Goal: Task Accomplishment & Management: Use online tool/utility

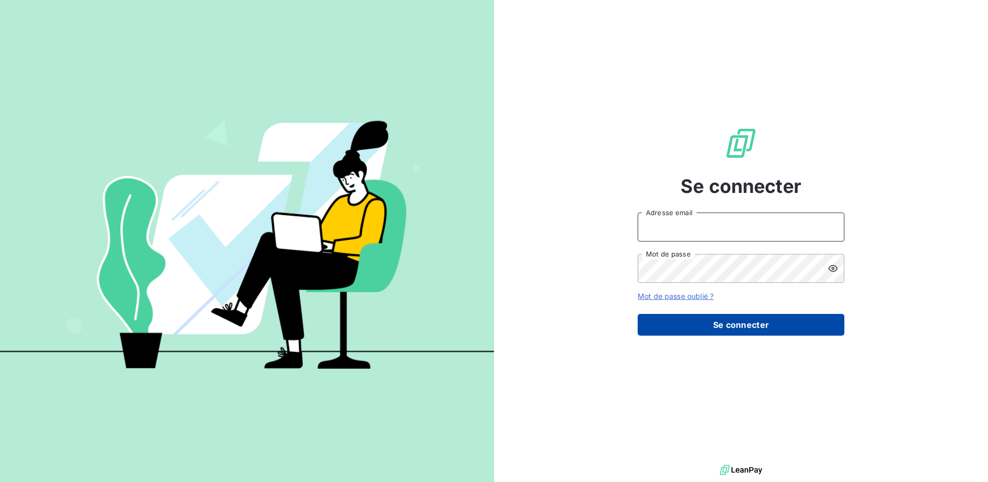
type input "[EMAIL_ADDRESS][DOMAIN_NAME]"
click at [730, 326] on button "Se connecter" at bounding box center [741, 325] width 207 height 22
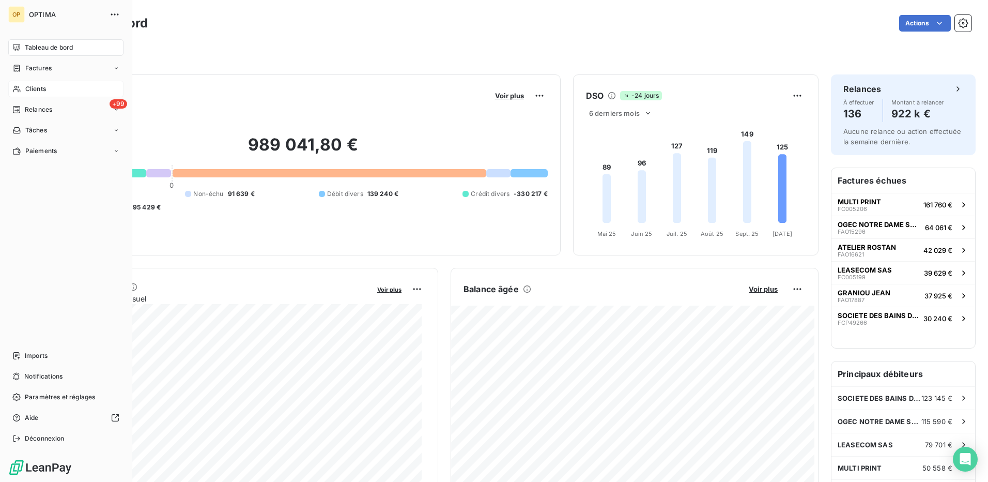
click at [37, 93] on span "Clients" at bounding box center [35, 88] width 21 height 9
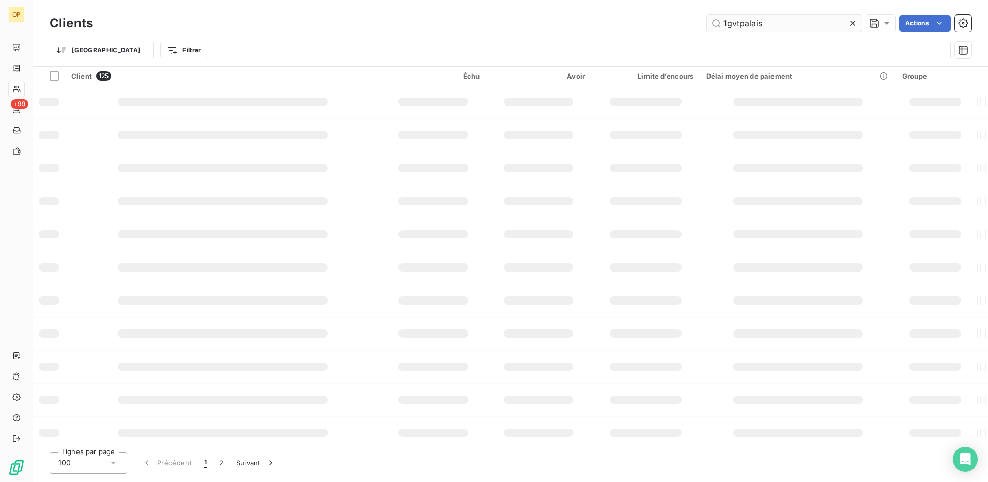
type input "1gvtpalais"
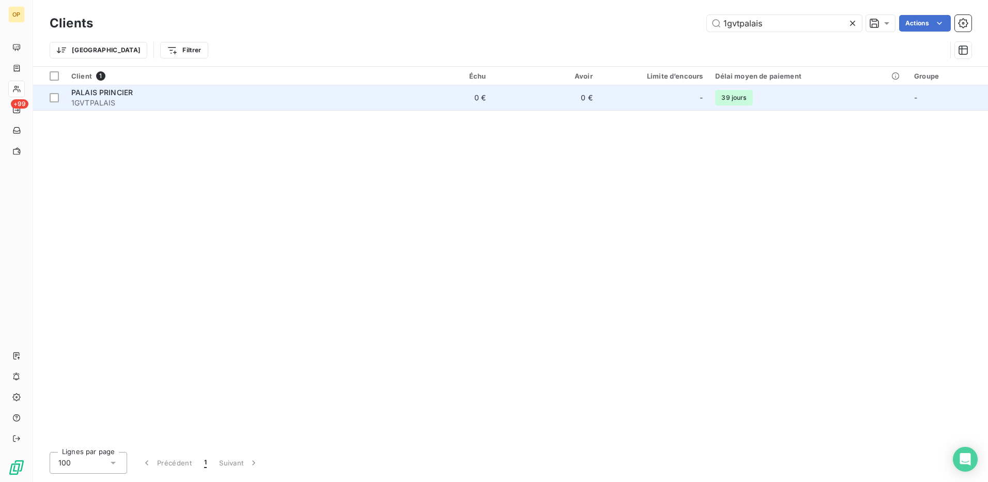
click at [386, 87] on td "PALAIS PRINCIER 1GVTPALAIS" at bounding box center [225, 97] width 321 height 25
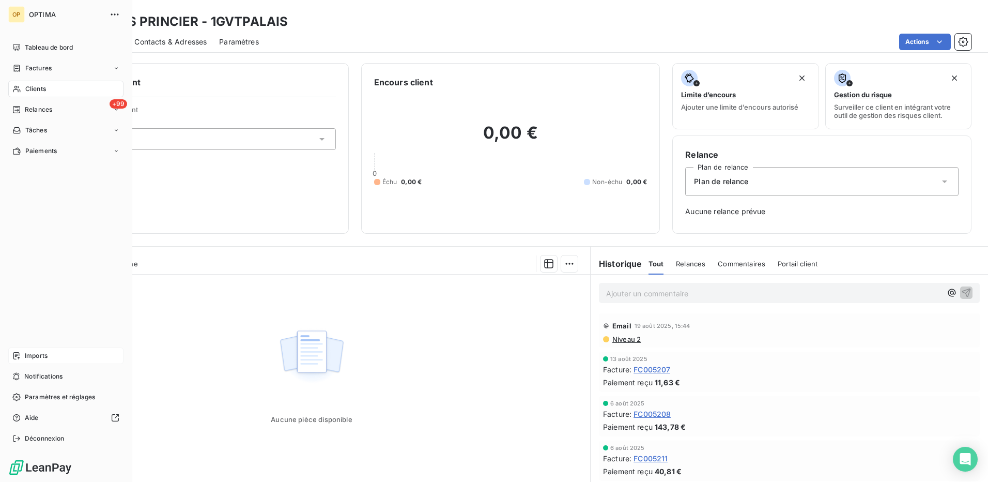
click at [45, 357] on span "Imports" at bounding box center [36, 355] width 23 height 9
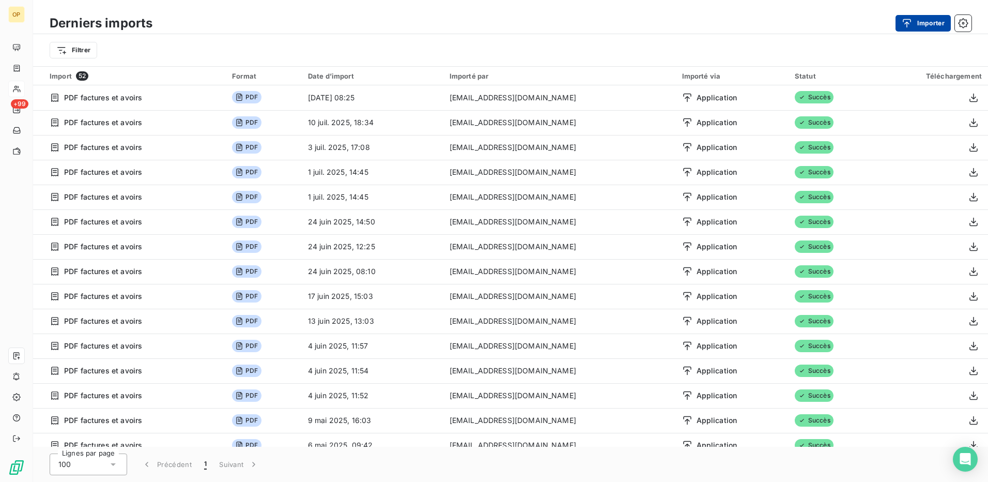
click at [916, 25] on div "button" at bounding box center [910, 23] width 16 height 10
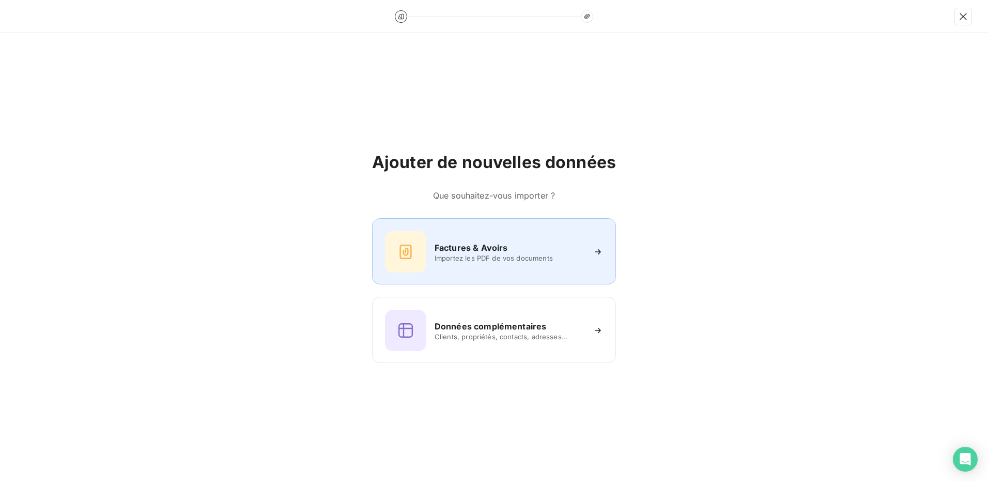
click at [504, 236] on div "Factures & Avoirs Importez les PDF de vos documents" at bounding box center [494, 251] width 218 height 41
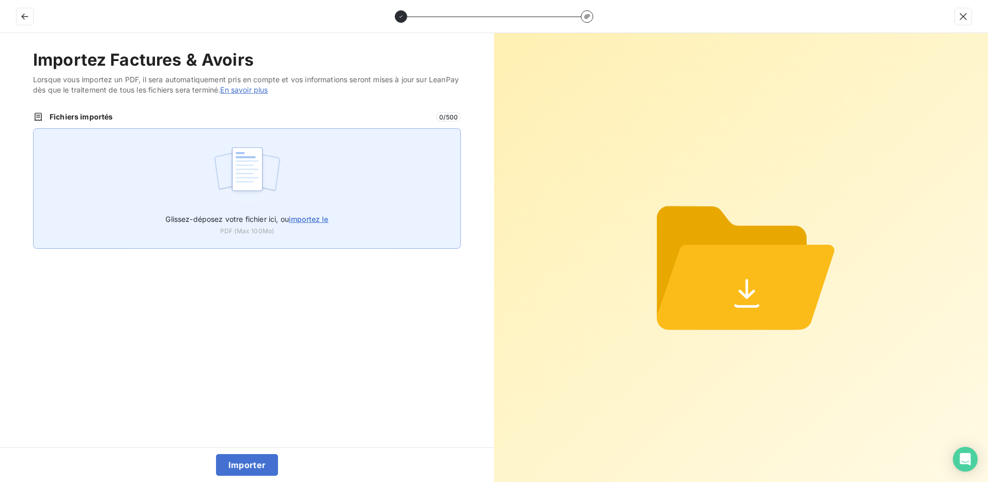
click at [309, 221] on span "importez le" at bounding box center [309, 219] width 40 height 9
click at [34, 129] on input "Glissez-déposez votre fichier ici, ou importez le" at bounding box center [33, 128] width 1 height 1
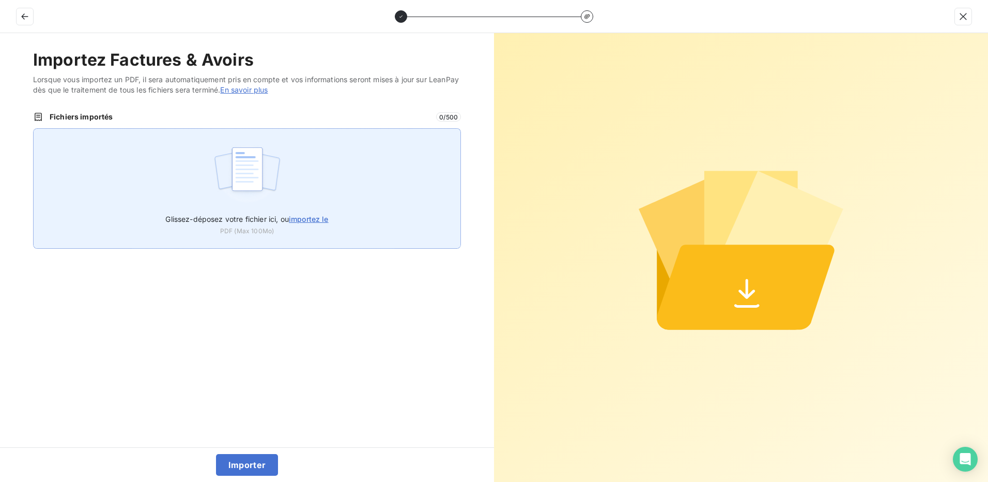
type input "C:\fakepath\FACTURE_CLIENT_ADF_131025_1760340559399_3.pdf"
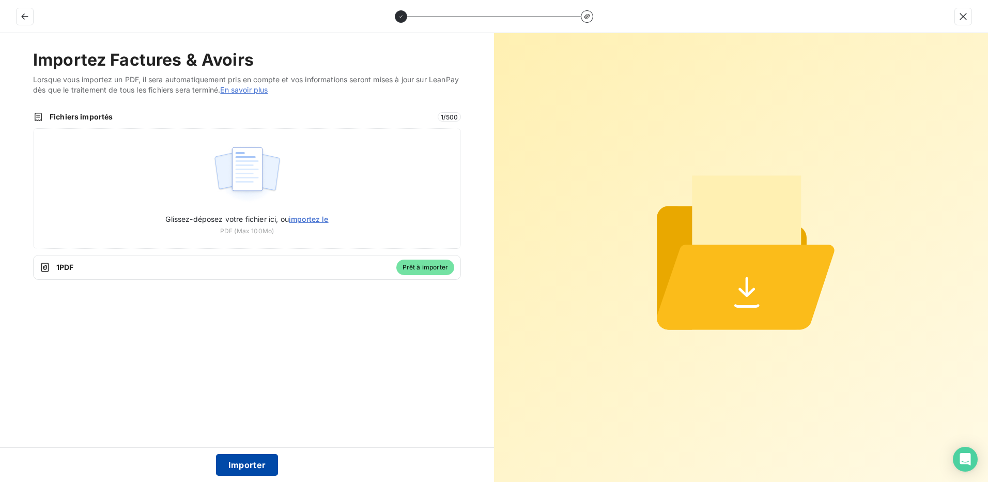
click at [245, 465] on button "Importer" at bounding box center [247, 465] width 63 height 22
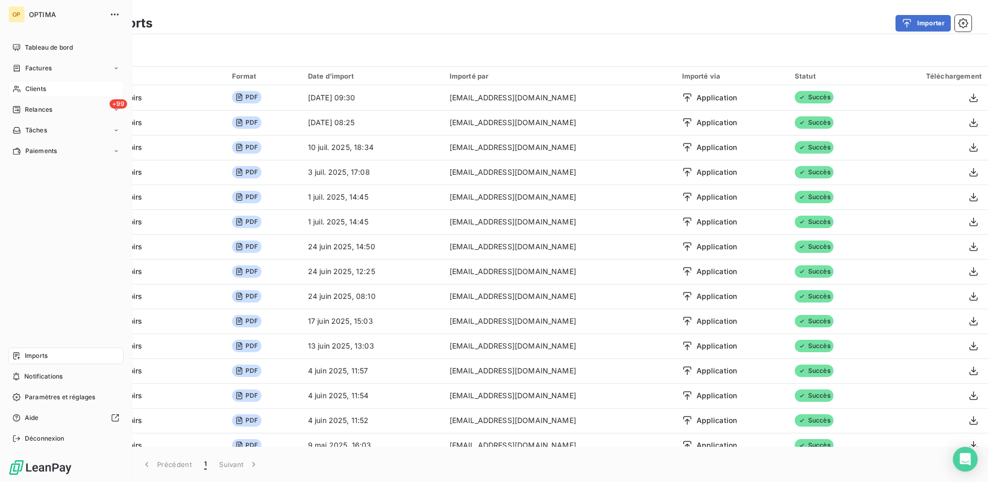
click at [39, 350] on div "Imports" at bounding box center [65, 355] width 115 height 17
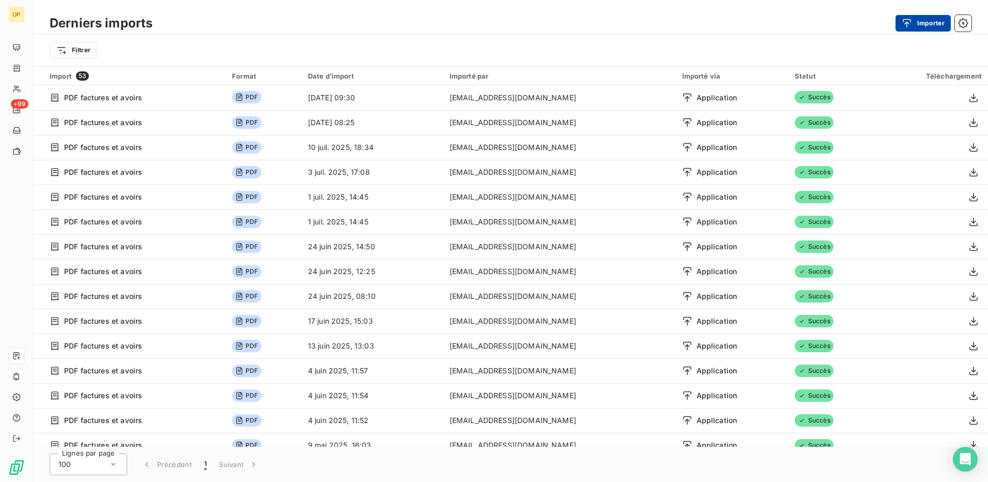
click at [918, 22] on button "Importer" at bounding box center [923, 23] width 55 height 17
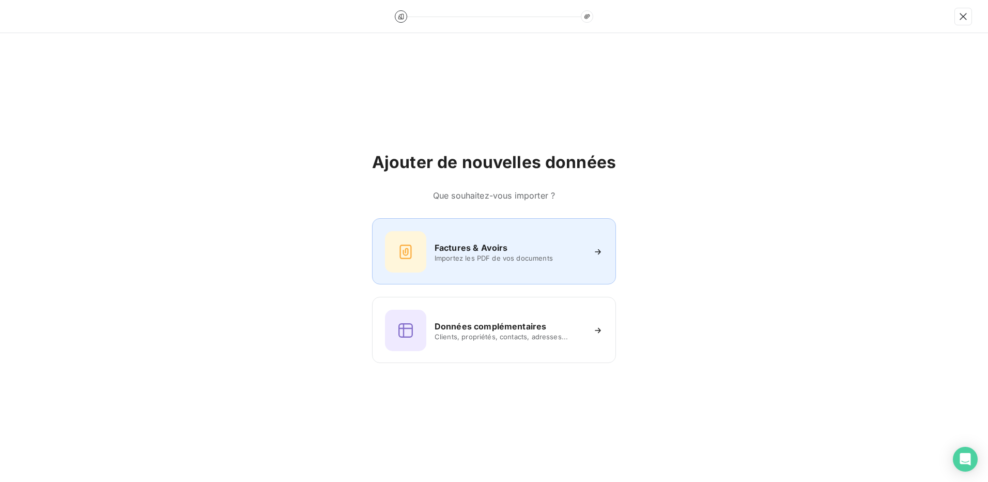
click at [492, 248] on h6 "Factures & Avoirs" at bounding box center [471, 247] width 73 height 12
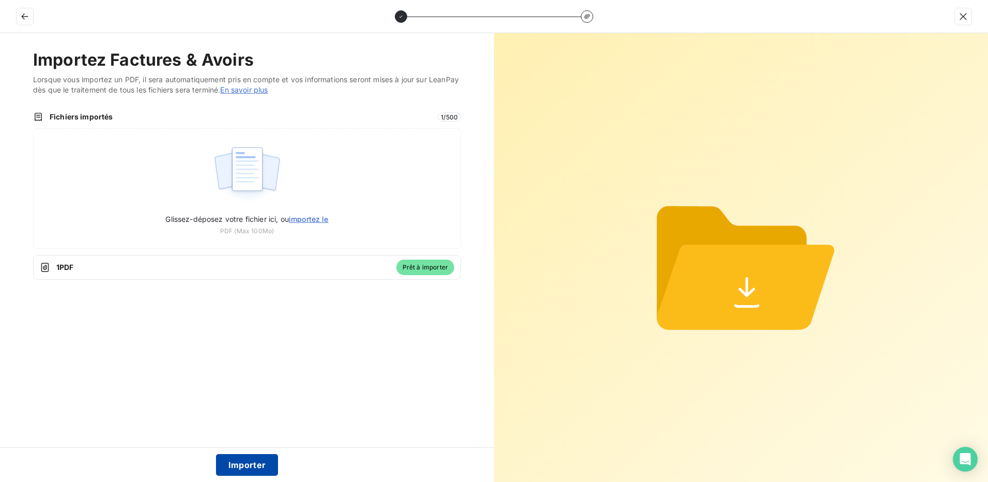
click at [260, 460] on button "Importer" at bounding box center [247, 465] width 63 height 22
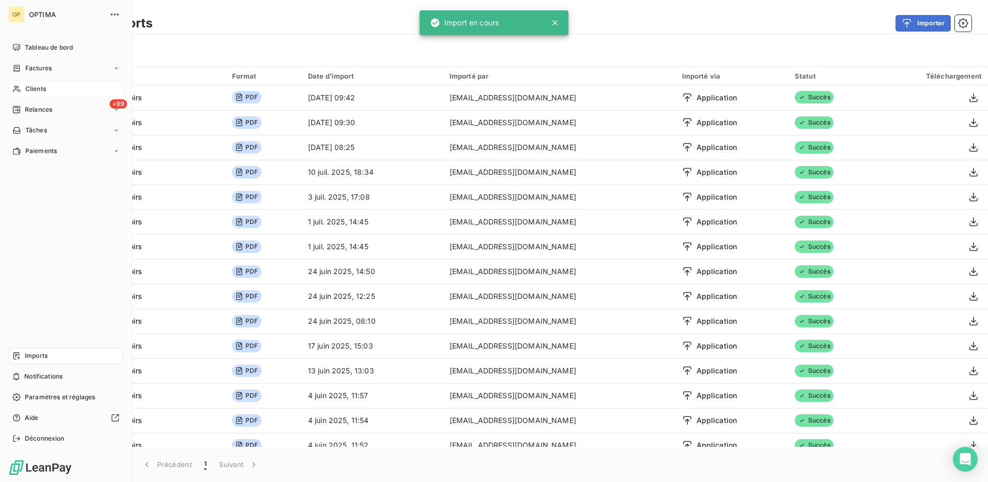
click at [53, 85] on div "Clients" at bounding box center [65, 89] width 115 height 17
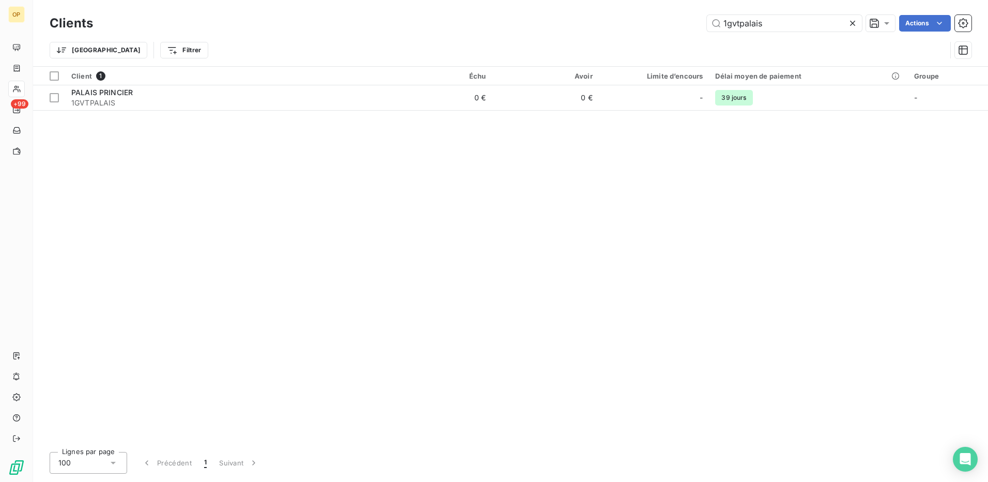
drag, startPoint x: 780, startPoint y: 21, endPoint x: 607, endPoint y: 43, distance: 174.1
click at [607, 43] on div "Clients 1gvtpalais Actions Trier Filtrer" at bounding box center [511, 39] width 922 height 54
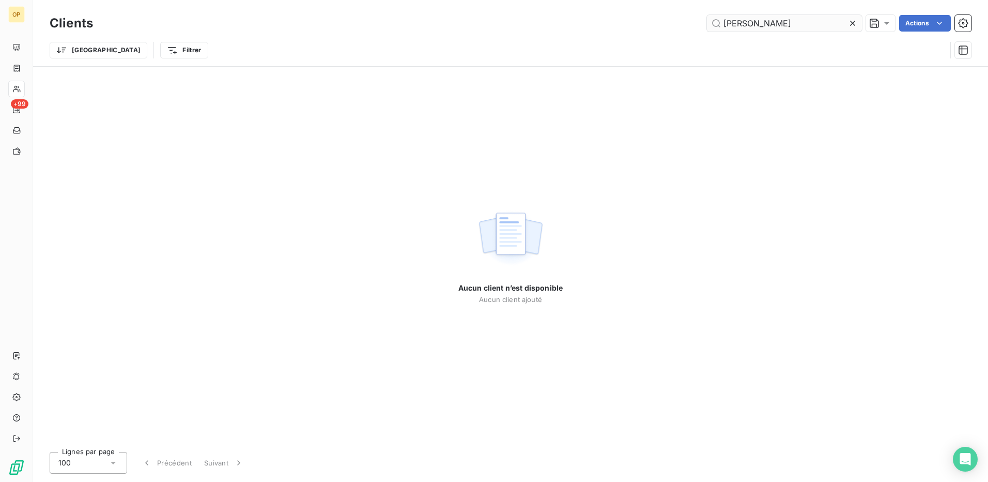
click at [728, 31] on input "[PERSON_NAME]" at bounding box center [784, 23] width 155 height 17
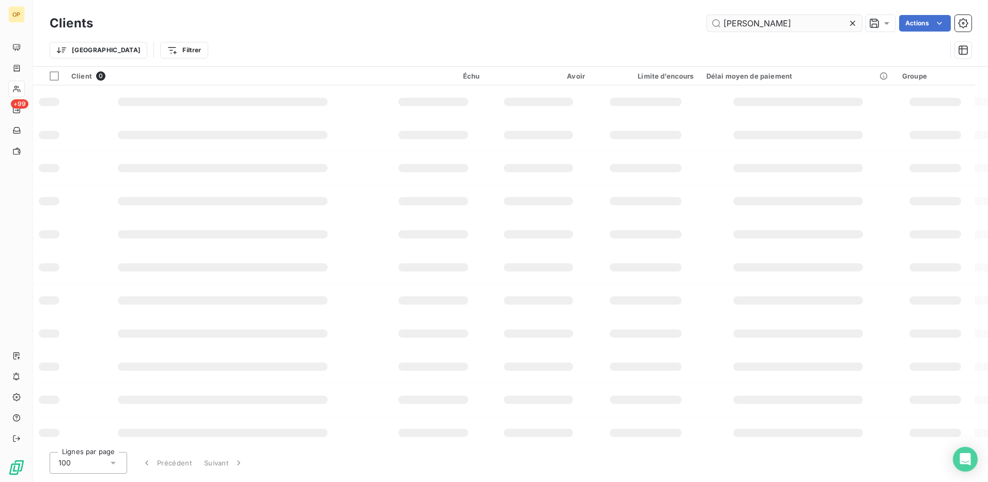
type input "[PERSON_NAME]"
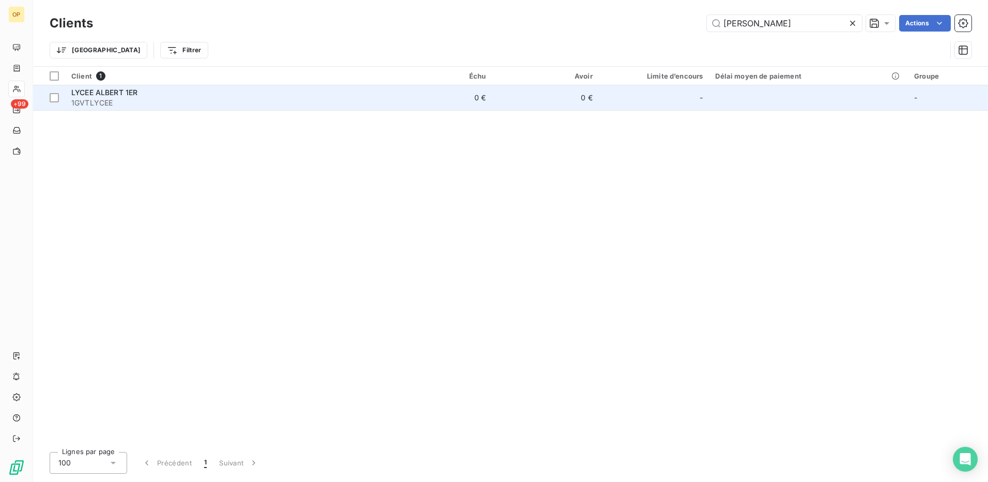
click at [250, 89] on div "LYCEE ALBERT 1ER" at bounding box center [225, 92] width 308 height 10
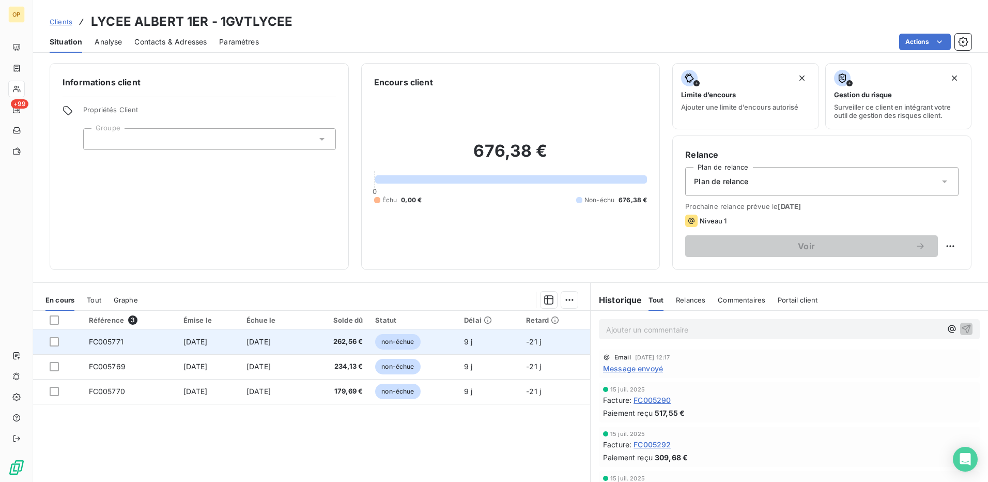
click at [355, 338] on span "262,56 €" at bounding box center [337, 342] width 52 height 10
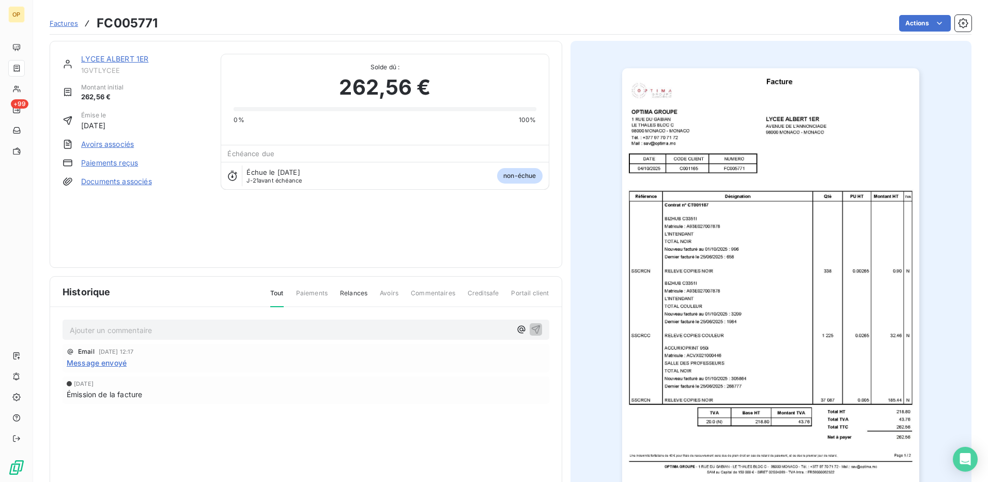
scroll to position [51, 0]
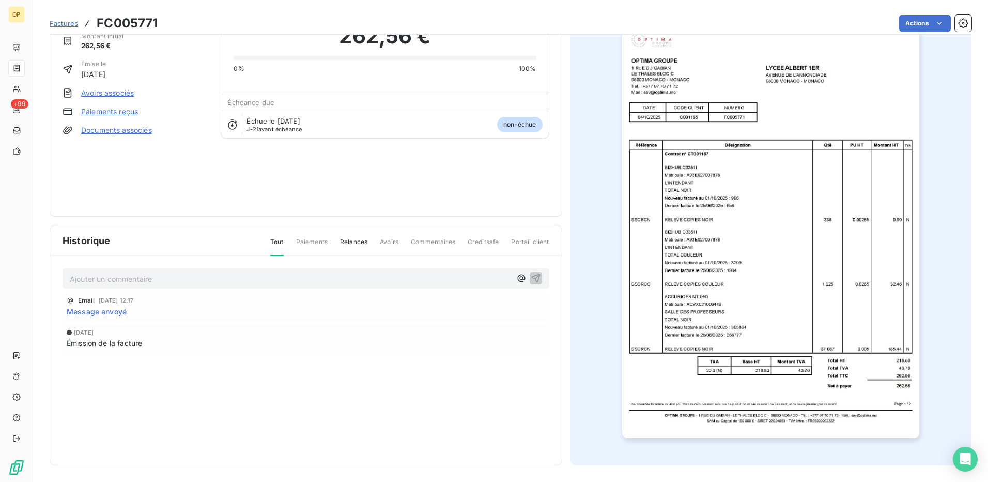
click at [763, 239] on img "button" at bounding box center [770, 227] width 297 height 421
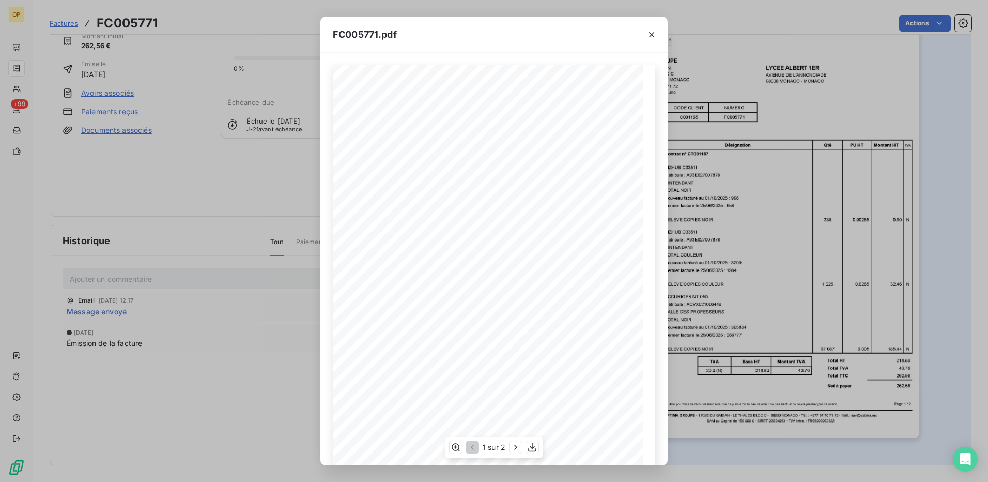
scroll to position [51, 0]
click at [513, 447] on icon "button" at bounding box center [516, 447] width 10 height 10
click at [651, 34] on icon "button" at bounding box center [651, 34] width 5 height 5
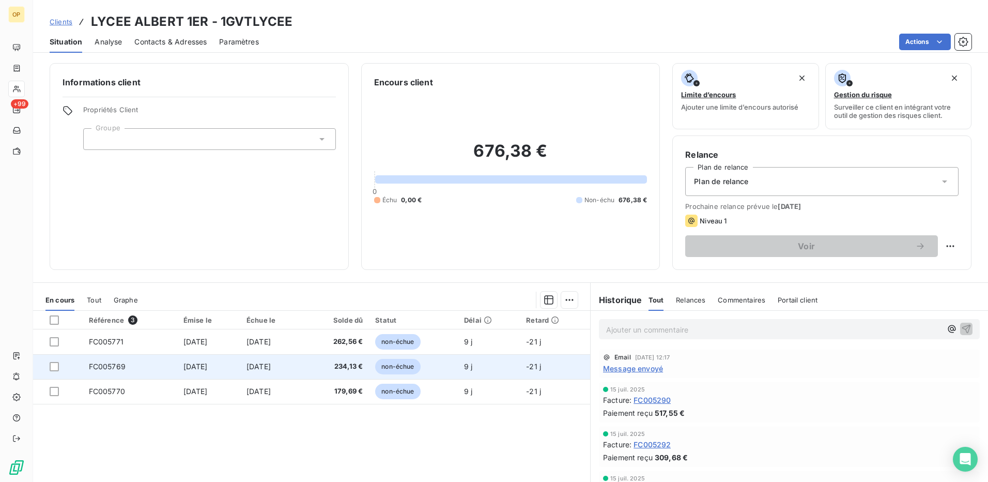
click at [140, 361] on td "FC005769" at bounding box center [130, 366] width 95 height 25
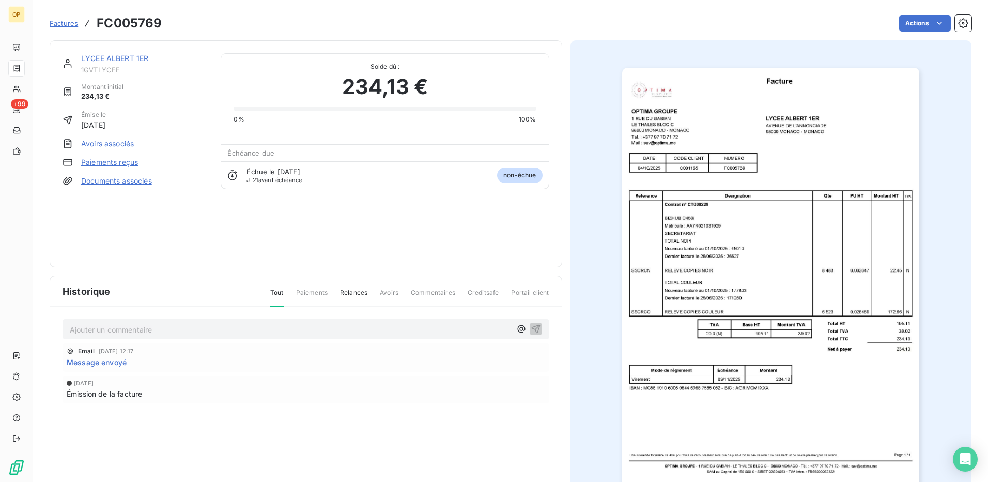
click at [729, 215] on img "button" at bounding box center [770, 278] width 297 height 421
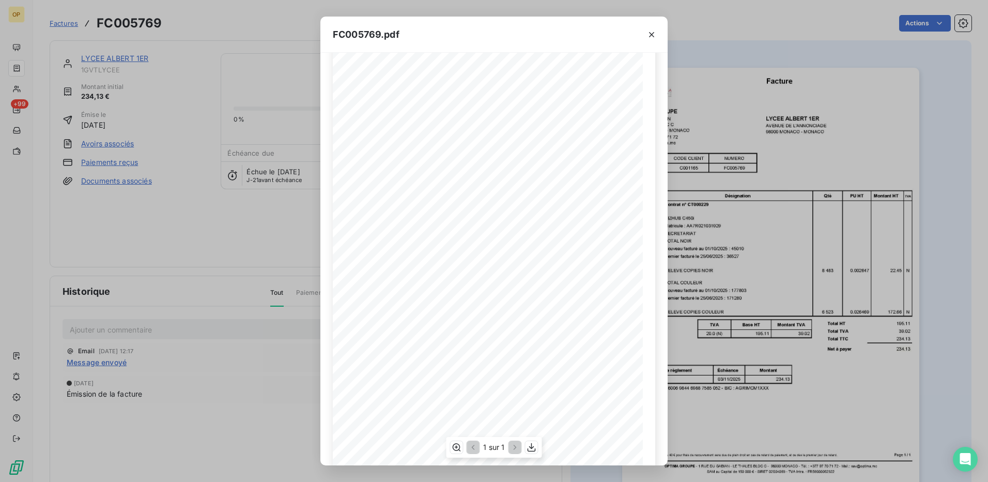
scroll to position [51, 0]
click at [653, 38] on icon "button" at bounding box center [652, 34] width 10 height 10
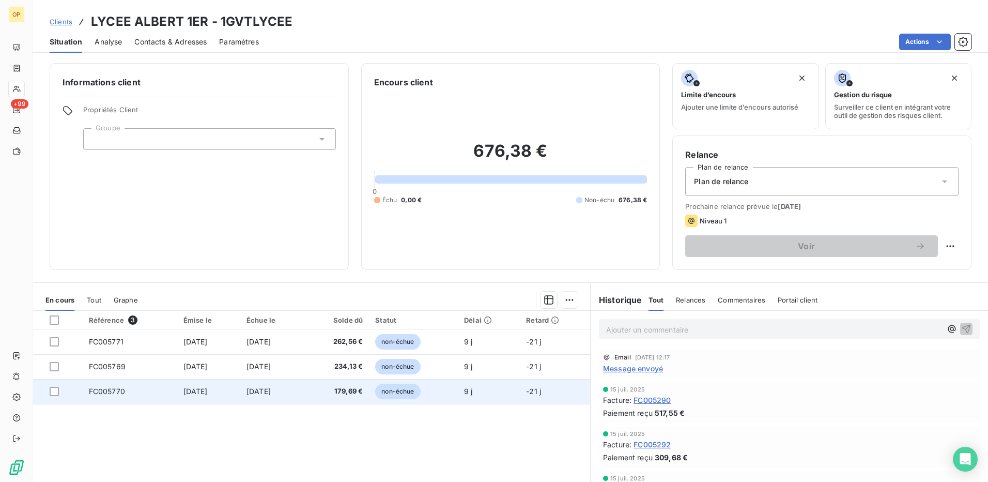
click at [369, 387] on td "179,69 €" at bounding box center [337, 391] width 65 height 25
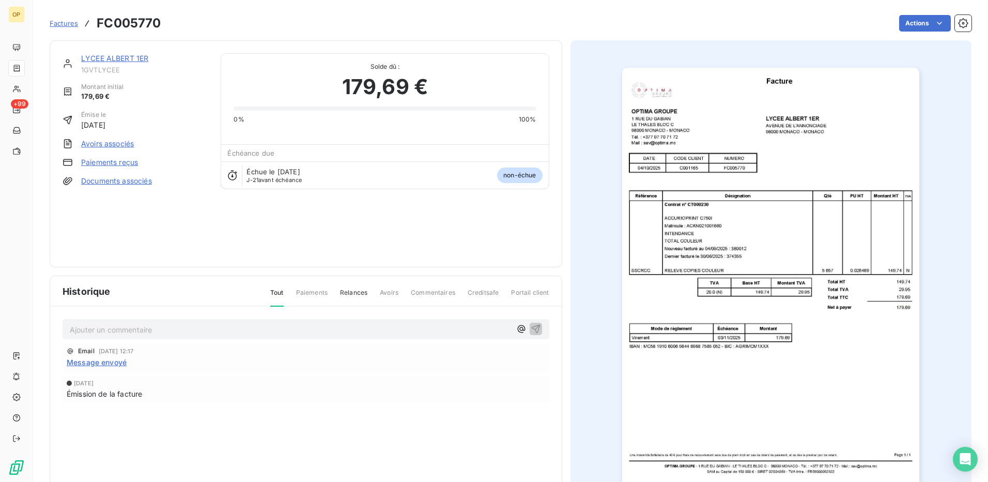
click at [710, 221] on img "button" at bounding box center [770, 278] width 297 height 421
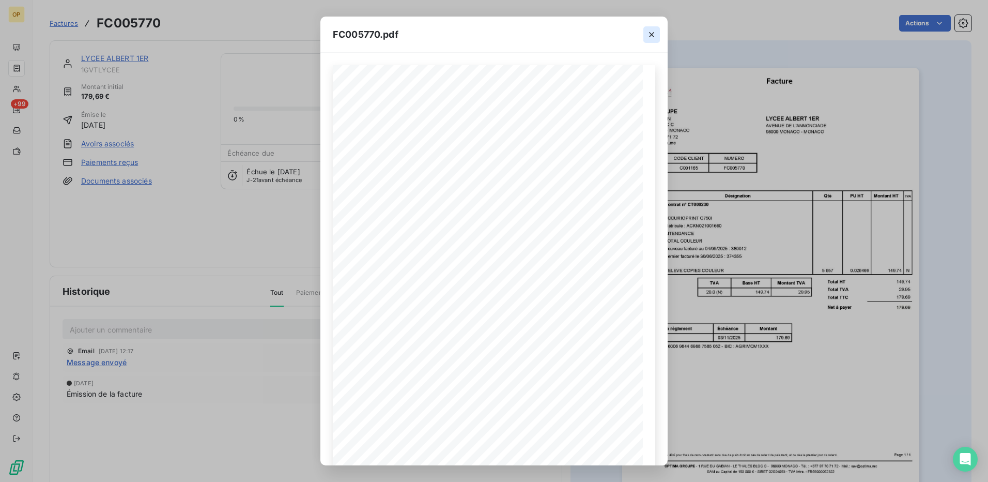
click at [652, 38] on icon "button" at bounding box center [652, 34] width 10 height 10
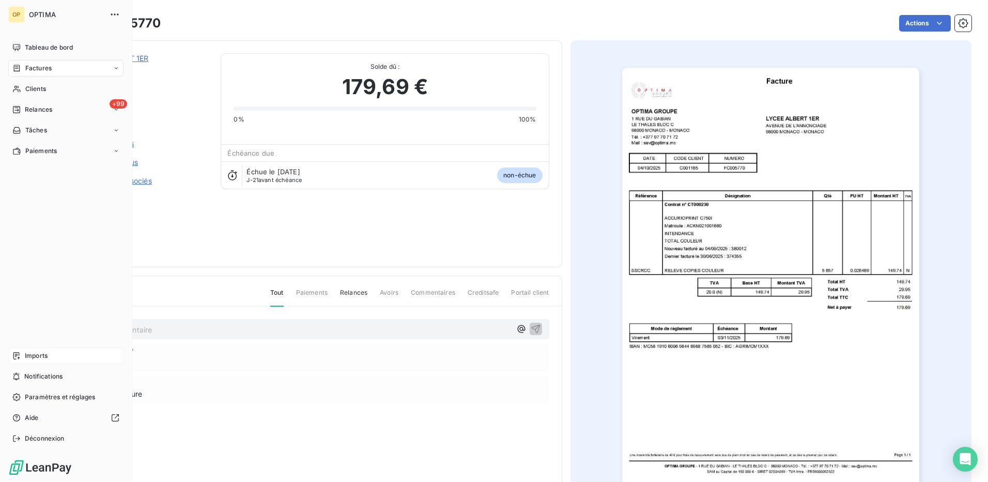
drag, startPoint x: 43, startPoint y: 340, endPoint x: 35, endPoint y: 354, distance: 15.8
click at [43, 340] on div "Tableau de bord Factures Clients +99 Relances Tâches Paiements Imports Notifica…" at bounding box center [65, 242] width 115 height 407
click at [44, 353] on span "Imports" at bounding box center [36, 355] width 23 height 9
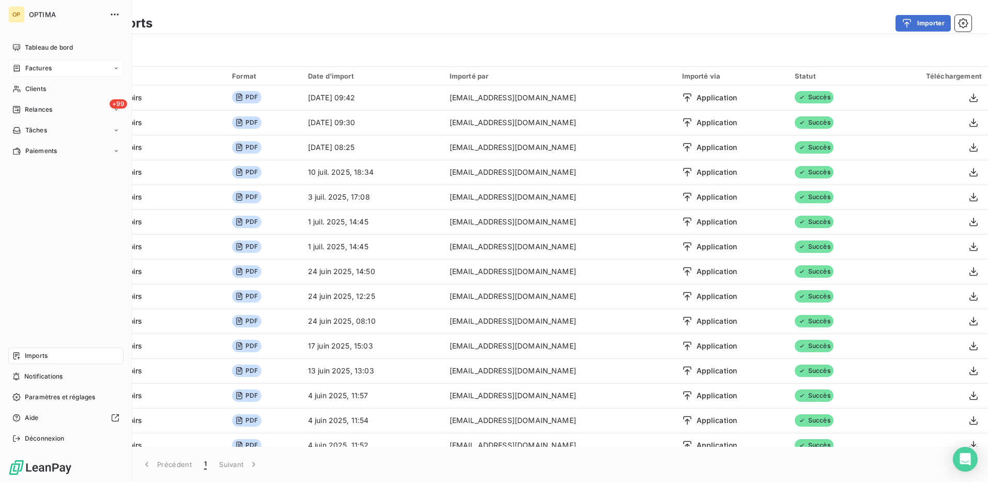
click at [42, 63] on div "Factures" at bounding box center [65, 68] width 115 height 17
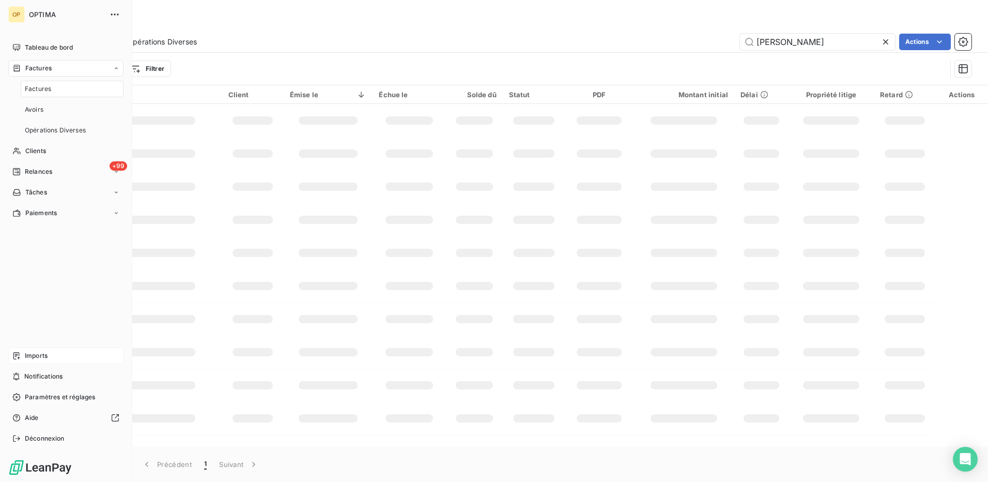
click at [34, 67] on span "Factures" at bounding box center [38, 68] width 26 height 9
click at [22, 84] on div "Clients" at bounding box center [65, 89] width 115 height 17
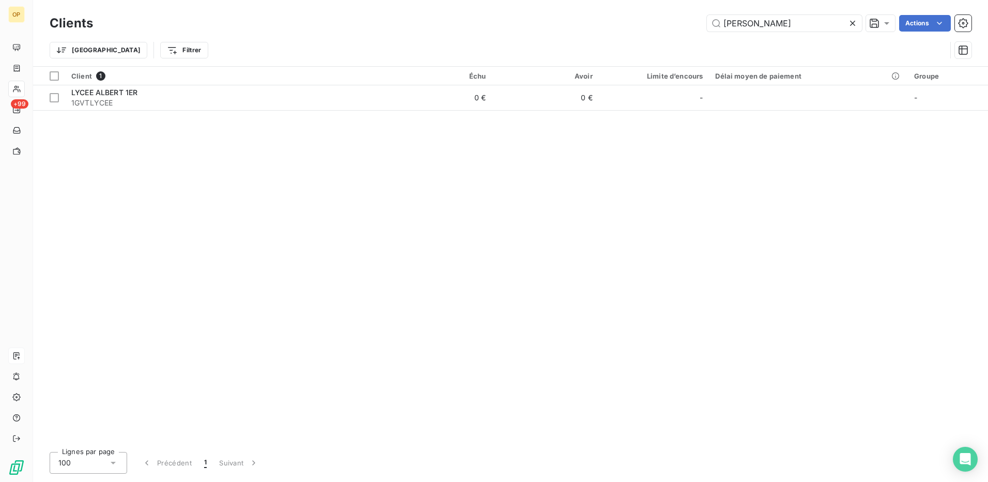
drag, startPoint x: 800, startPoint y: 25, endPoint x: 626, endPoint y: 26, distance: 173.7
click at [626, 26] on div "lycee albert Actions" at bounding box center [538, 23] width 866 height 17
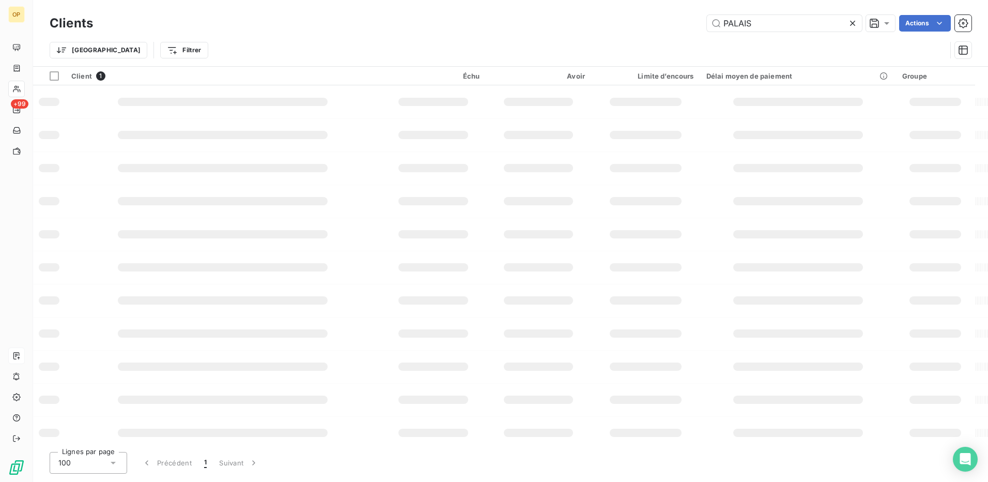
type input "PALAIS"
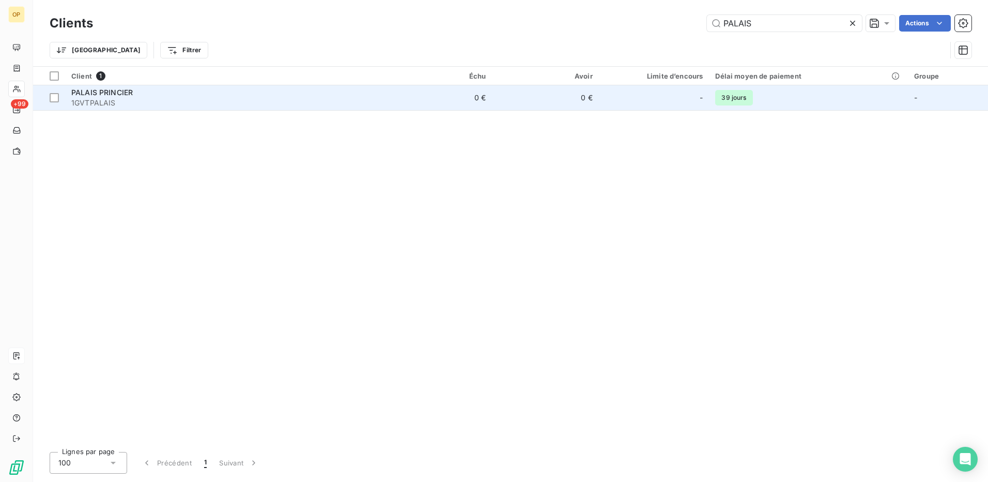
click at [140, 89] on div "PALAIS PRINCIER" at bounding box center [225, 92] width 308 height 10
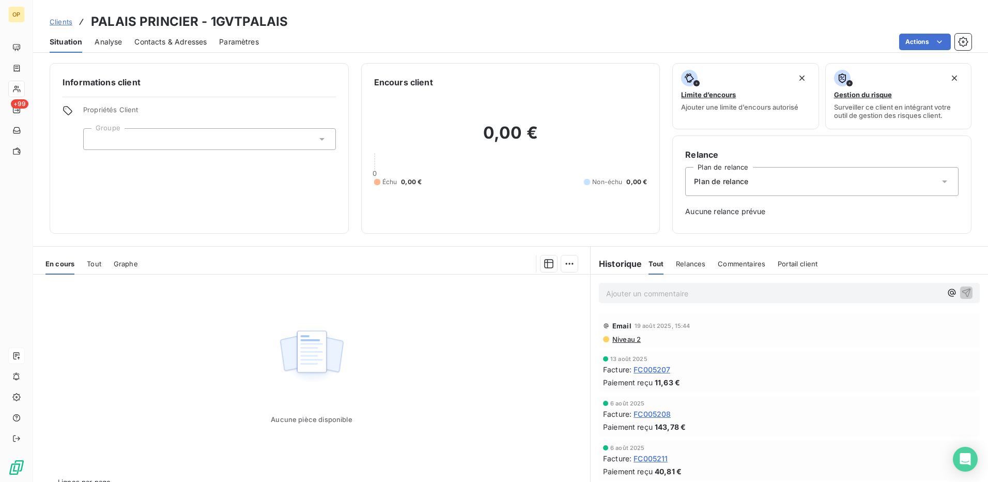
click at [62, 20] on span "Clients" at bounding box center [61, 22] width 23 height 8
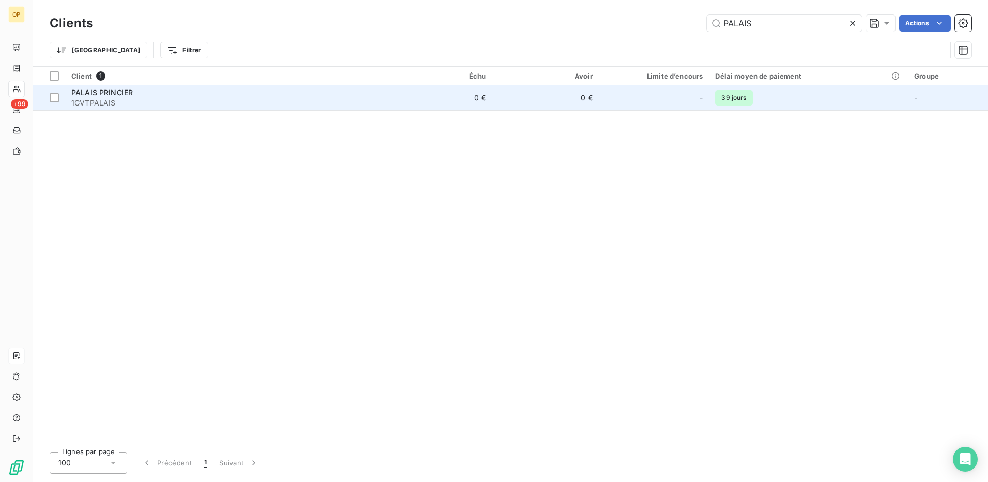
click at [485, 91] on td "0 €" at bounding box center [439, 97] width 107 height 25
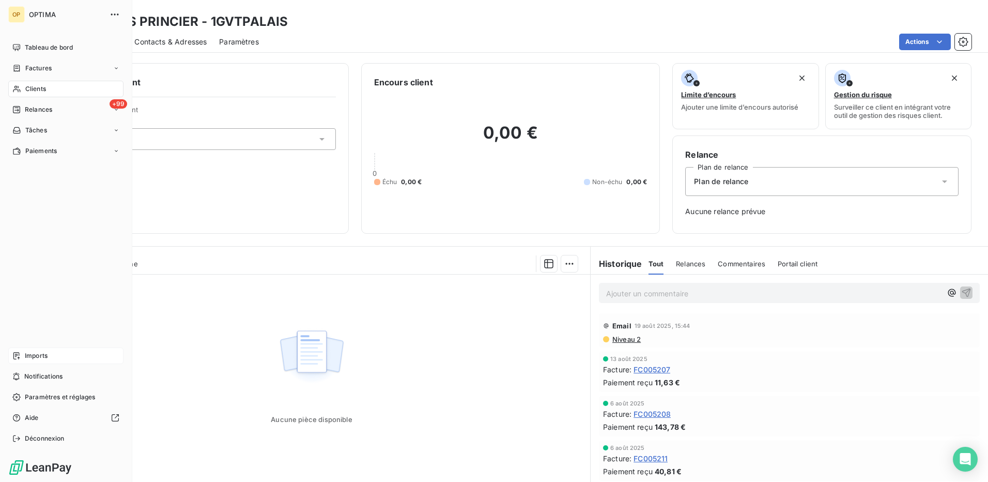
click at [52, 96] on div "Clients" at bounding box center [65, 89] width 115 height 17
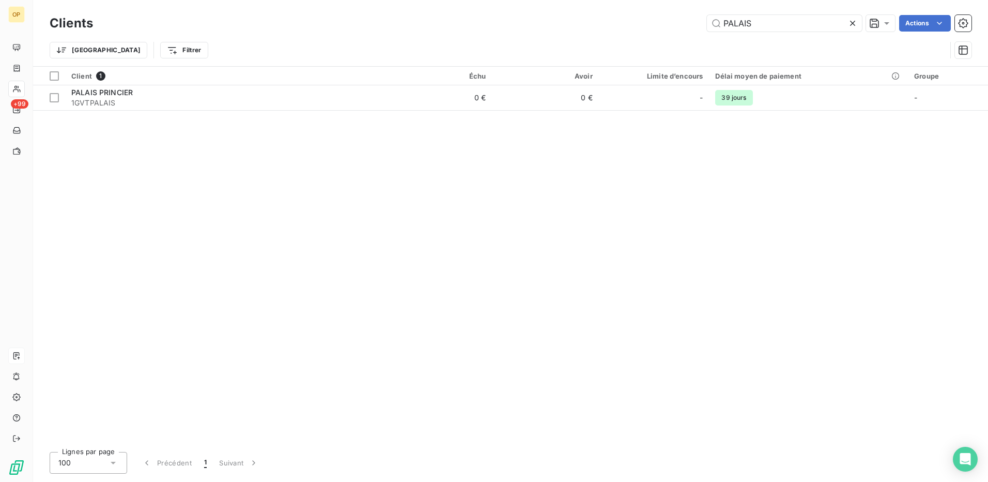
drag, startPoint x: 803, startPoint y: 24, endPoint x: 598, endPoint y: 25, distance: 204.7
click at [598, 25] on div "PALAIS Actions" at bounding box center [538, 23] width 866 height 17
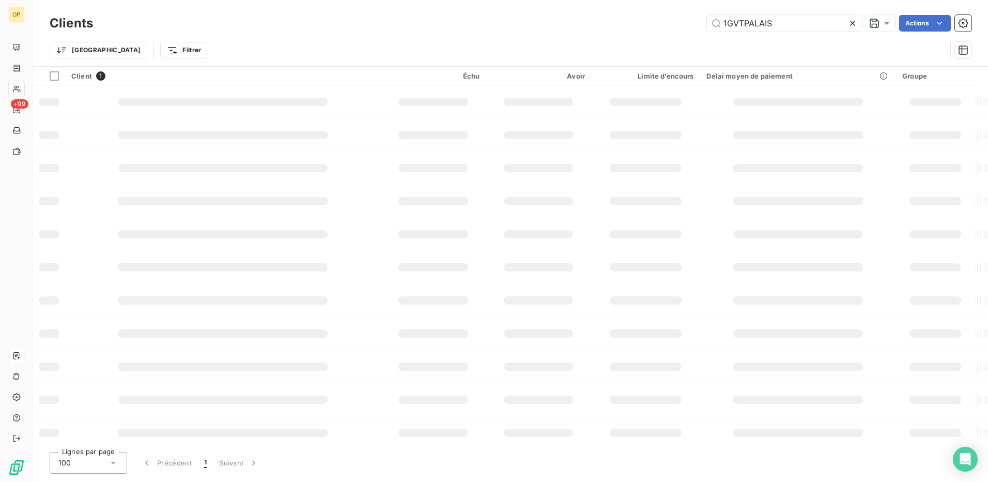
type input "1GVTPALAIS"
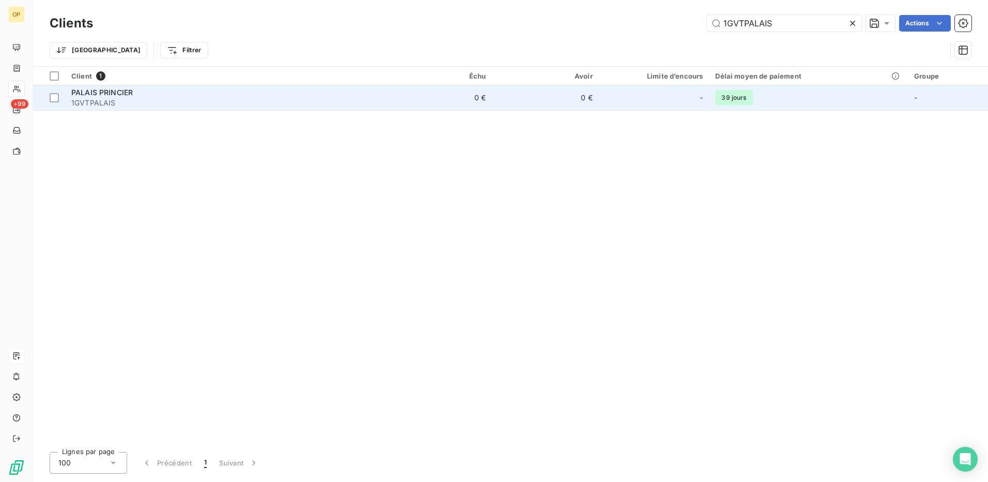
click at [529, 95] on td "0 €" at bounding box center [545, 97] width 107 height 25
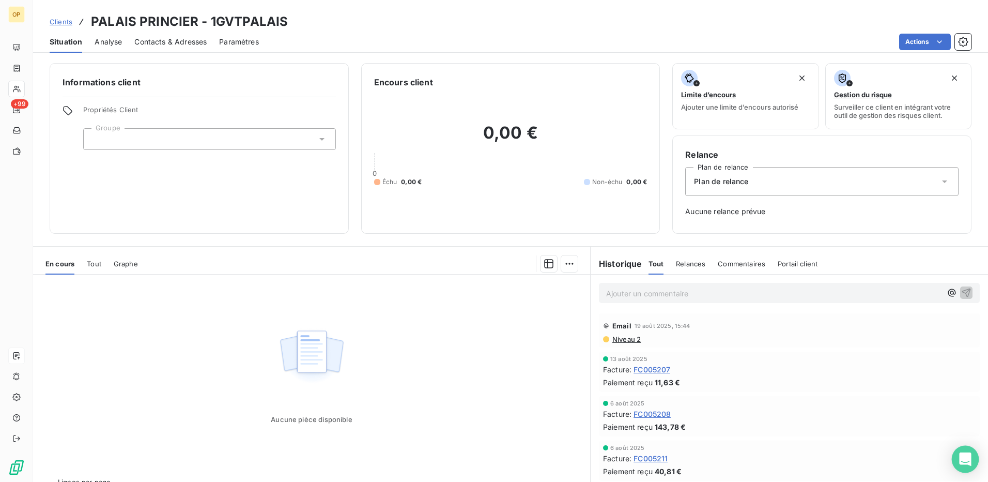
click at [963, 459] on icon "Open Intercom Messenger" at bounding box center [966, 458] width 12 height 13
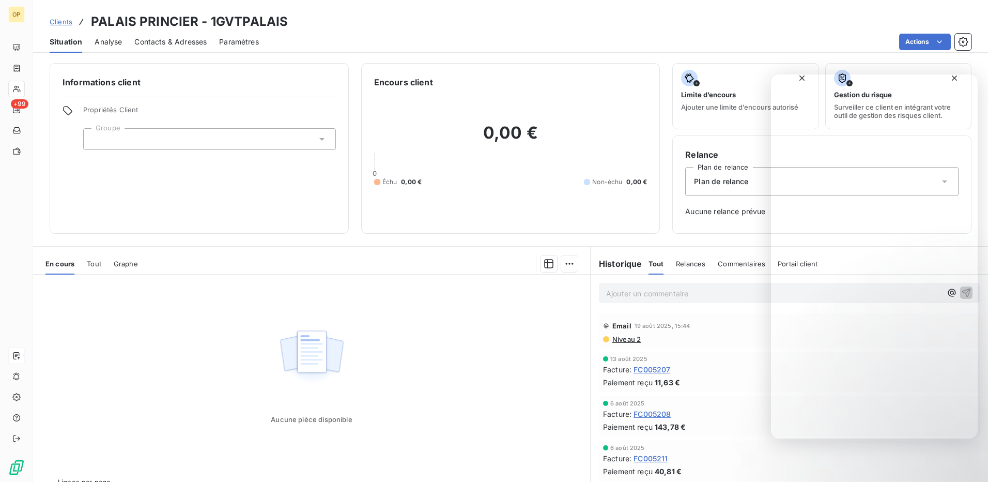
click at [72, 37] on span "Situation" at bounding box center [66, 42] width 33 height 10
click at [444, 18] on div "Clients PALAIS PRINCIER - 1GVTPALAIS" at bounding box center [510, 21] width 955 height 19
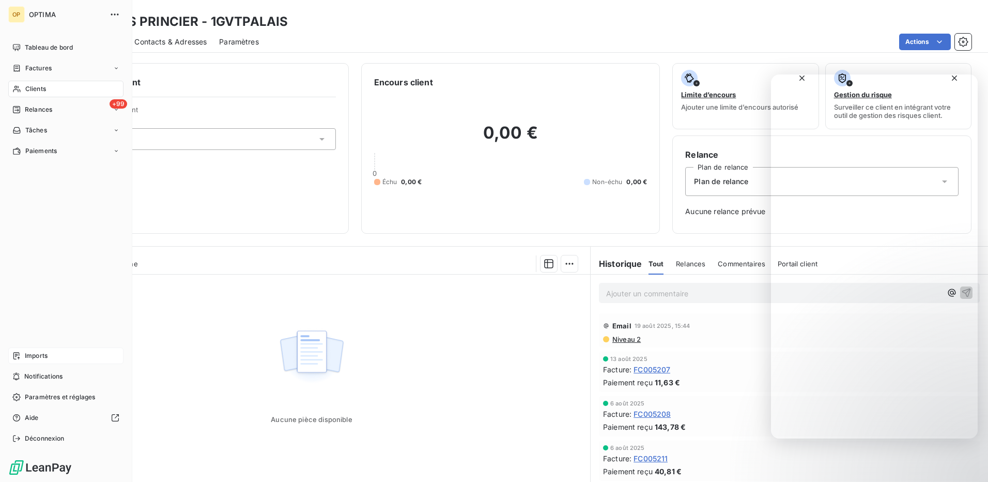
click at [29, 87] on span "Clients" at bounding box center [35, 88] width 21 height 9
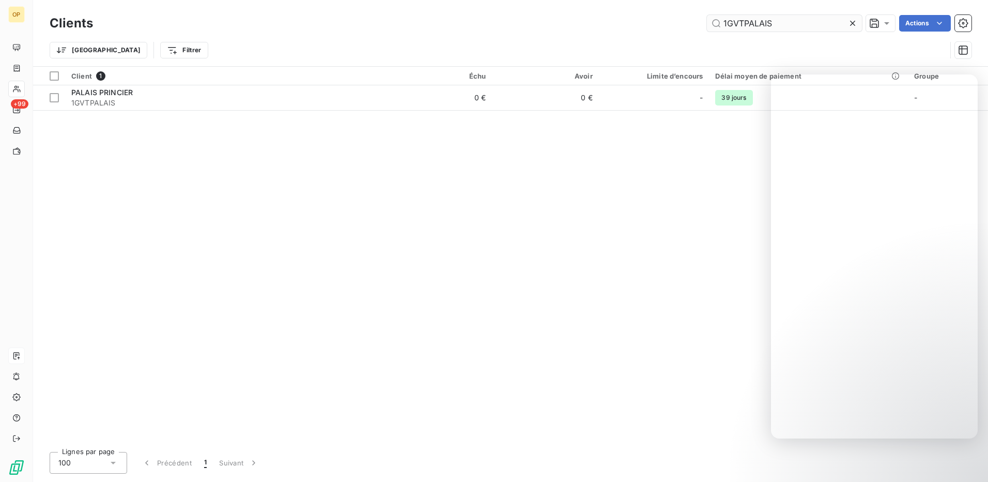
click at [784, 23] on input "1GVTPALAIS" at bounding box center [784, 23] width 155 height 17
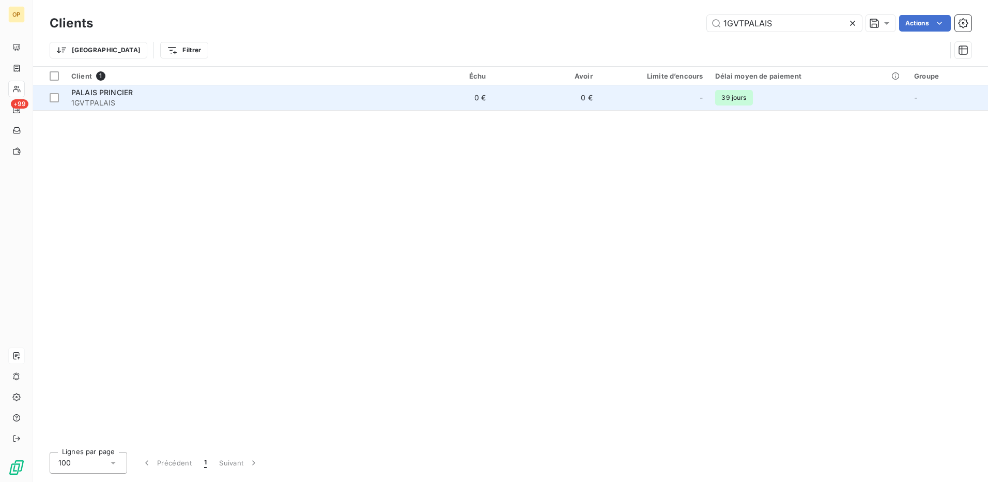
click at [218, 96] on div "PALAIS PRINCIER" at bounding box center [225, 92] width 308 height 10
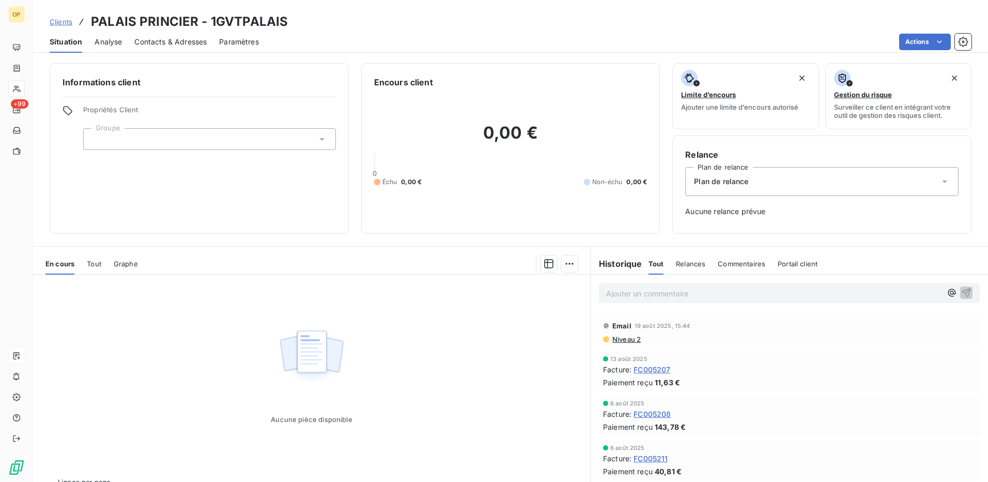
click at [446, 32] on div "Situation Analyse Contacts & Adresses Paramètres Actions" at bounding box center [510, 42] width 955 height 22
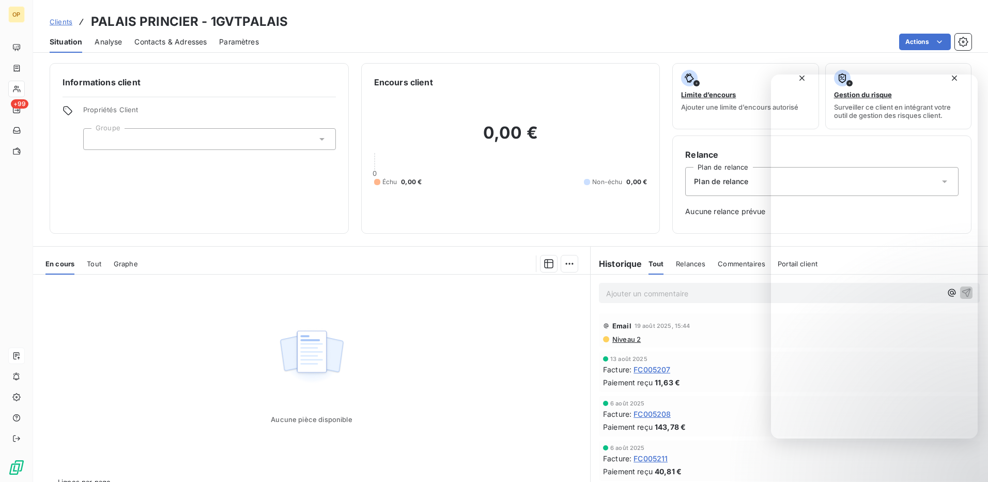
click at [630, 22] on div "Clients PALAIS PRINCIER - 1GVTPALAIS" at bounding box center [510, 21] width 955 height 19
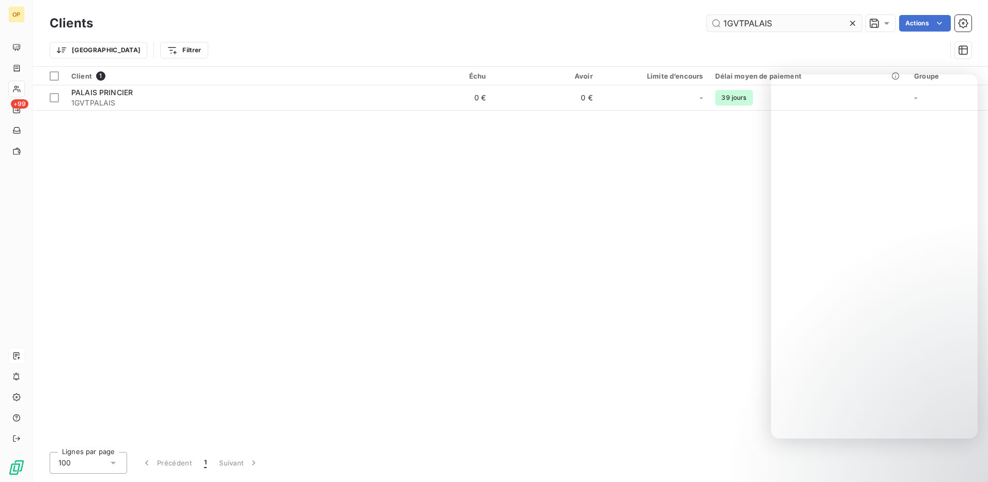
click at [780, 21] on input "1GVTPALAIS" at bounding box center [784, 23] width 155 height 17
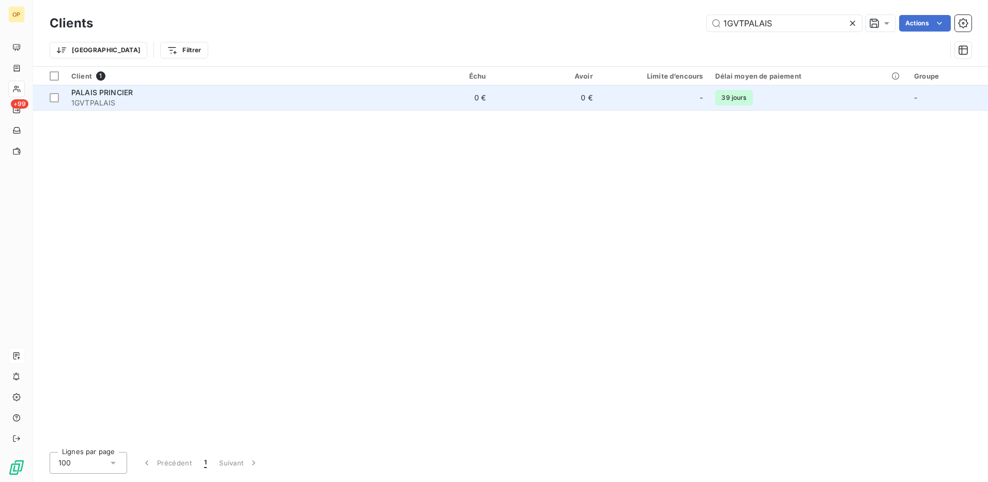
click at [112, 95] on span "PALAIS PRINCIER" at bounding box center [102, 92] width 62 height 9
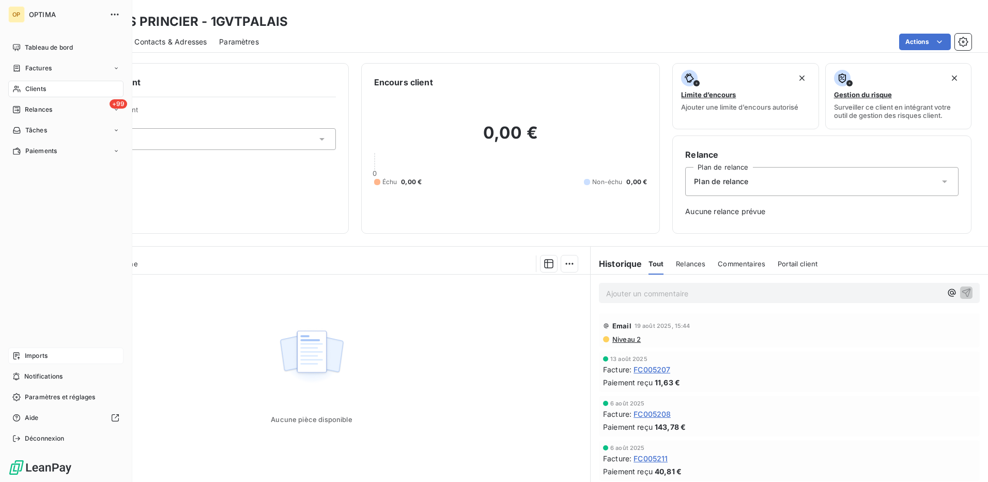
drag, startPoint x: 36, startPoint y: 353, endPoint x: 61, endPoint y: 353, distance: 25.3
click at [37, 353] on span "Imports" at bounding box center [36, 355] width 23 height 9
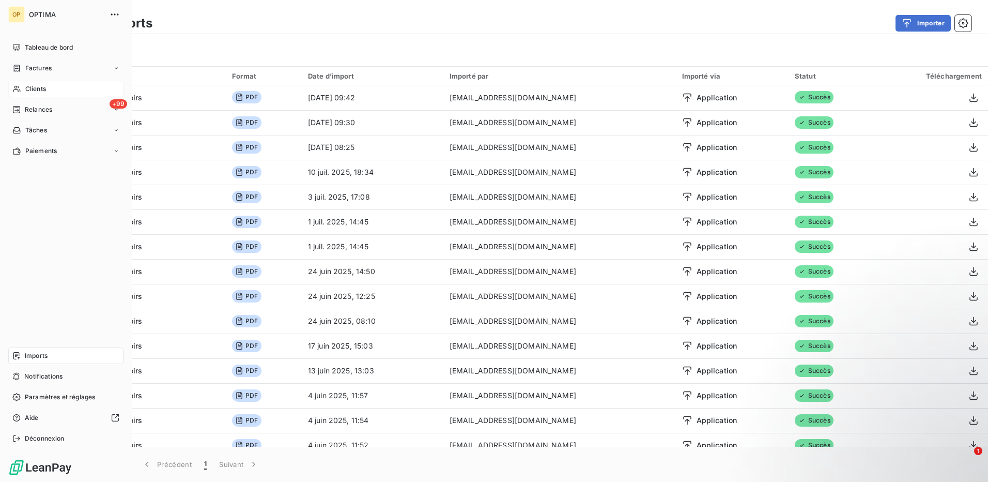
click at [63, 82] on div "Clients" at bounding box center [65, 89] width 115 height 17
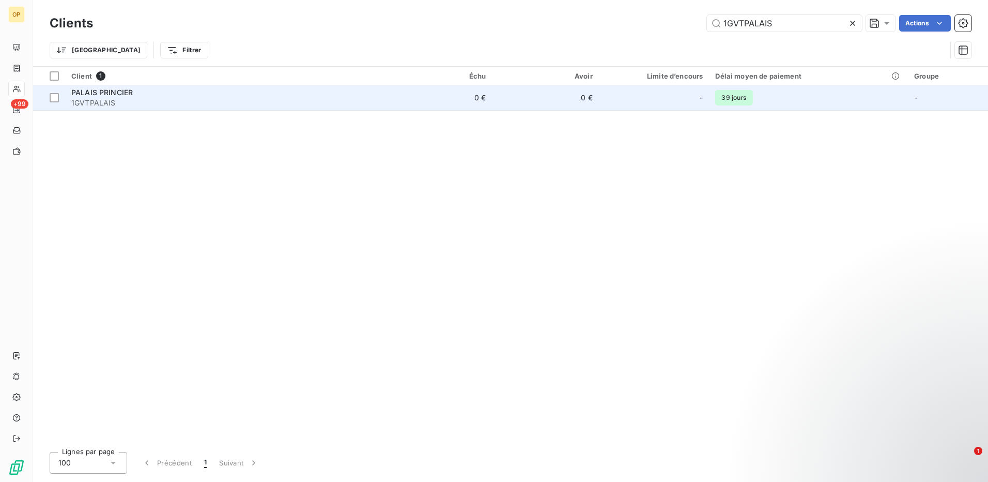
click at [634, 90] on div "-" at bounding box center [654, 97] width 98 height 17
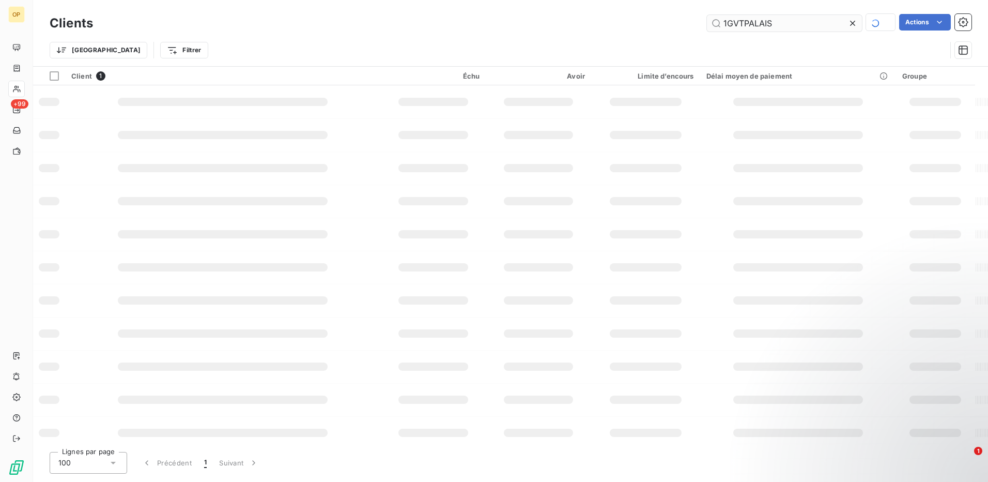
click at [784, 21] on input "1GVTPALAIS" at bounding box center [784, 23] width 155 height 17
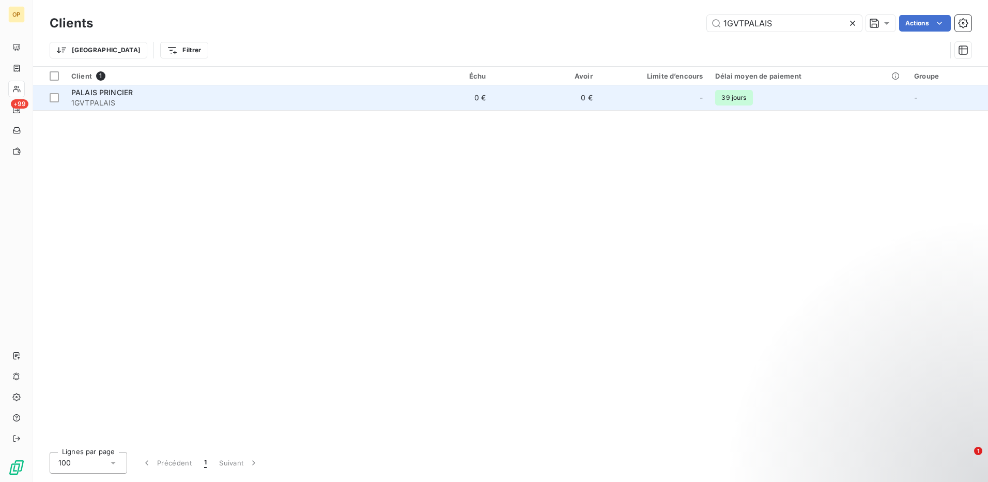
click at [391, 92] on td "0 €" at bounding box center [439, 97] width 107 height 25
